Goal: Information Seeking & Learning: Learn about a topic

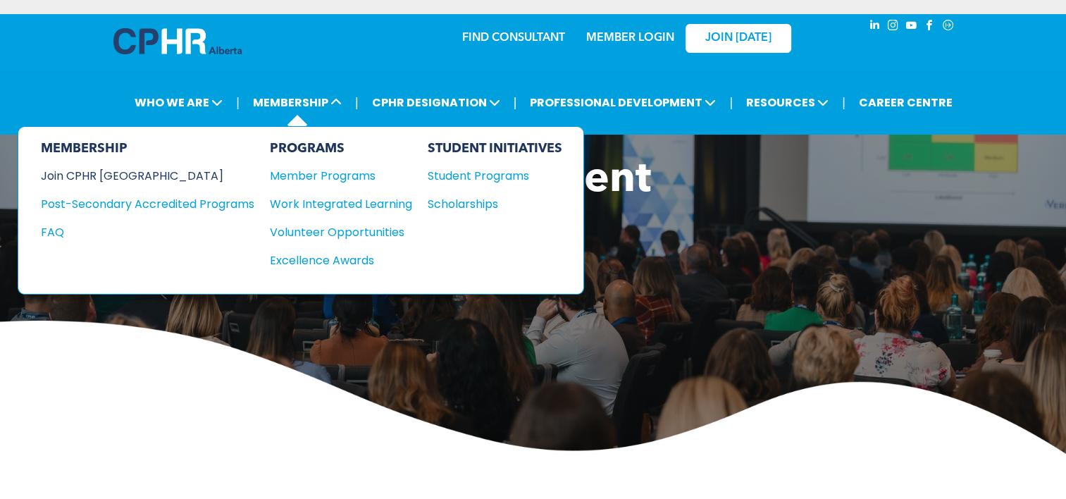
click at [134, 173] on div "Join CPHR [GEOGRAPHIC_DATA]" at bounding box center [137, 176] width 192 height 18
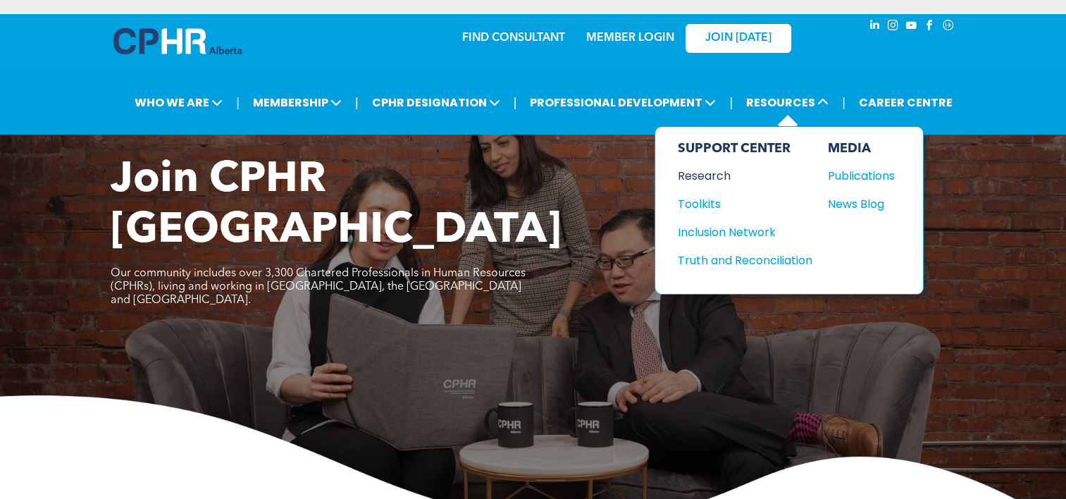
click at [713, 180] on div "Research" at bounding box center [738, 176] width 121 height 18
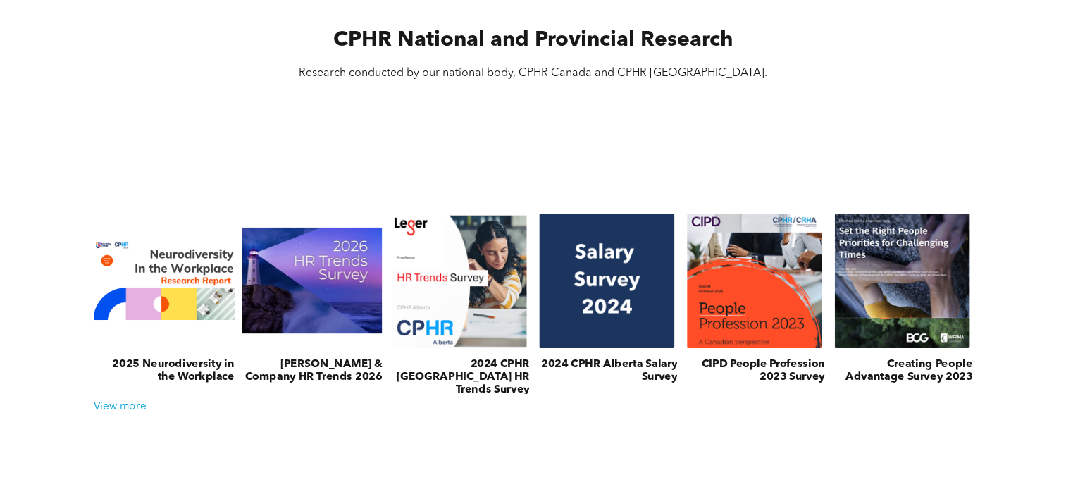
scroll to position [481, 0]
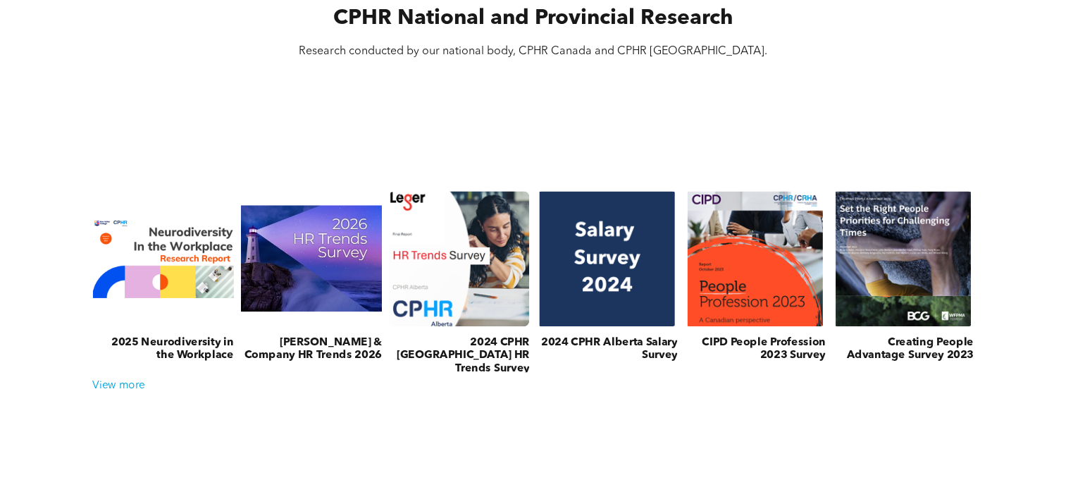
click at [479, 304] on link at bounding box center [458, 258] width 149 height 143
